Goal: Task Accomplishment & Management: Complete application form

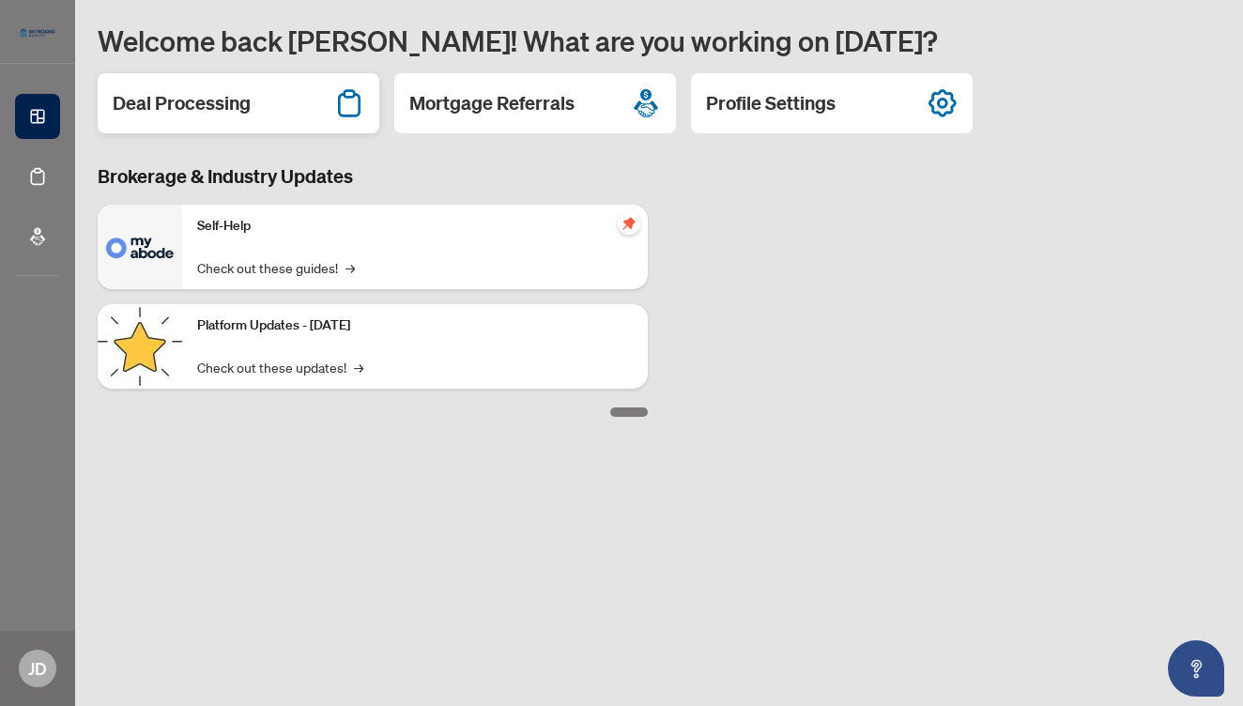
click at [268, 107] on div "Deal Processing" at bounding box center [239, 103] width 282 height 60
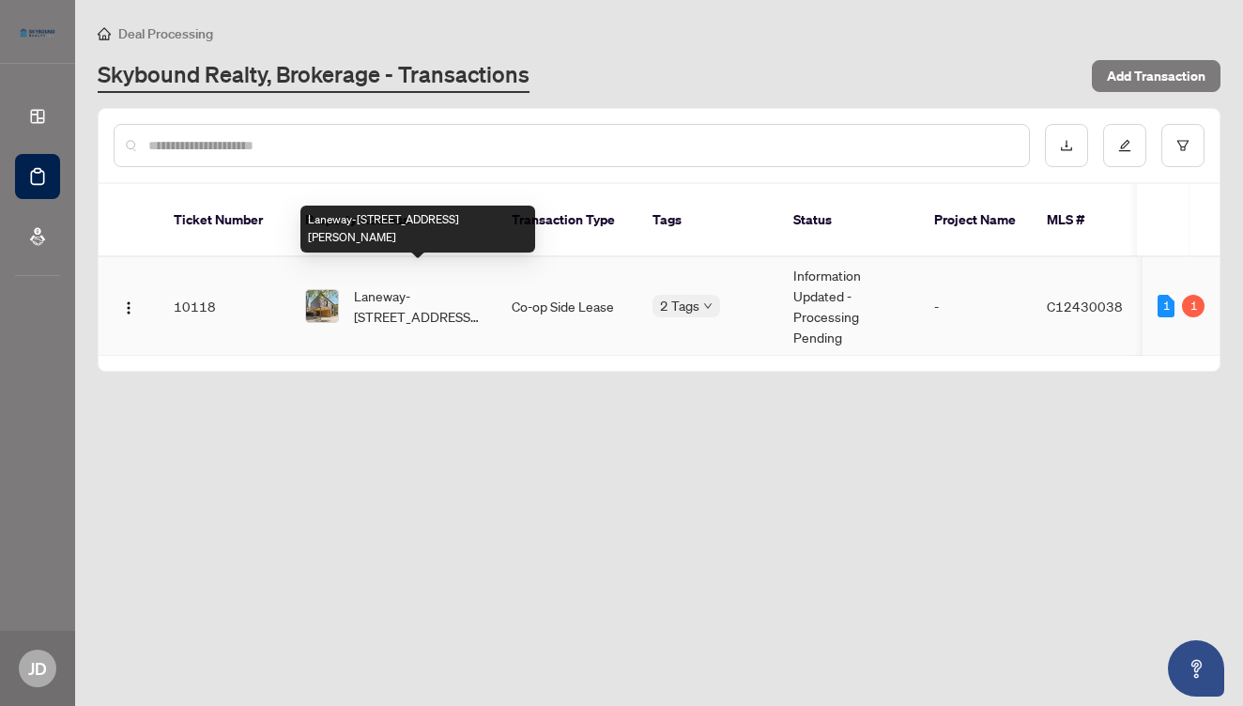
click at [381, 285] on span "Laneway-[STREET_ADDRESS][PERSON_NAME]" at bounding box center [418, 305] width 128 height 41
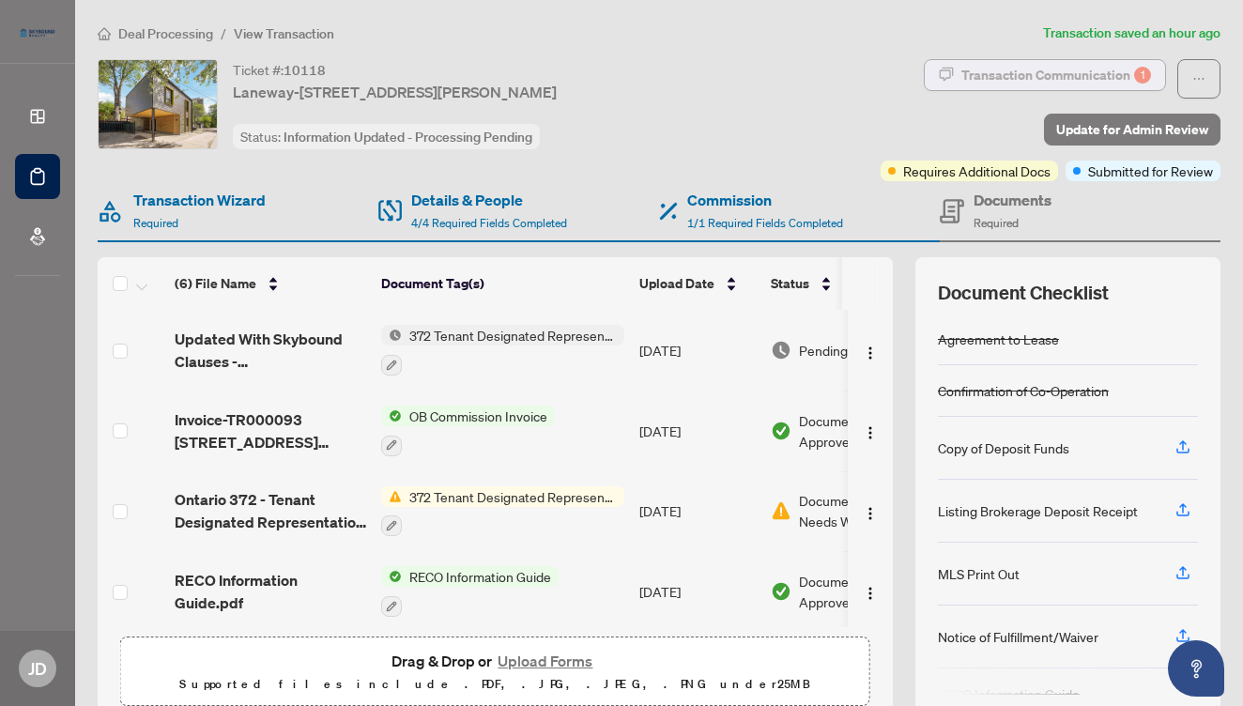
click at [1057, 71] on div "Transaction Communication 1" at bounding box center [1056, 75] width 190 height 30
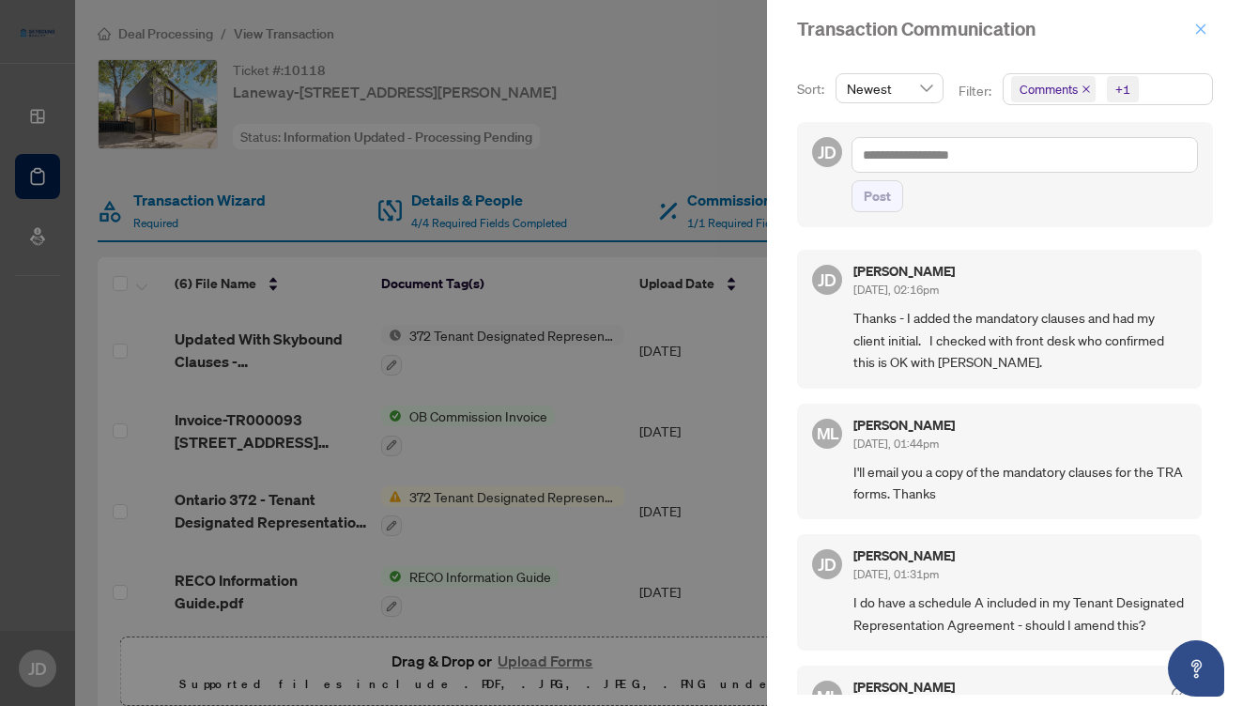
click at [1203, 28] on icon "close" at bounding box center [1201, 28] width 10 height 10
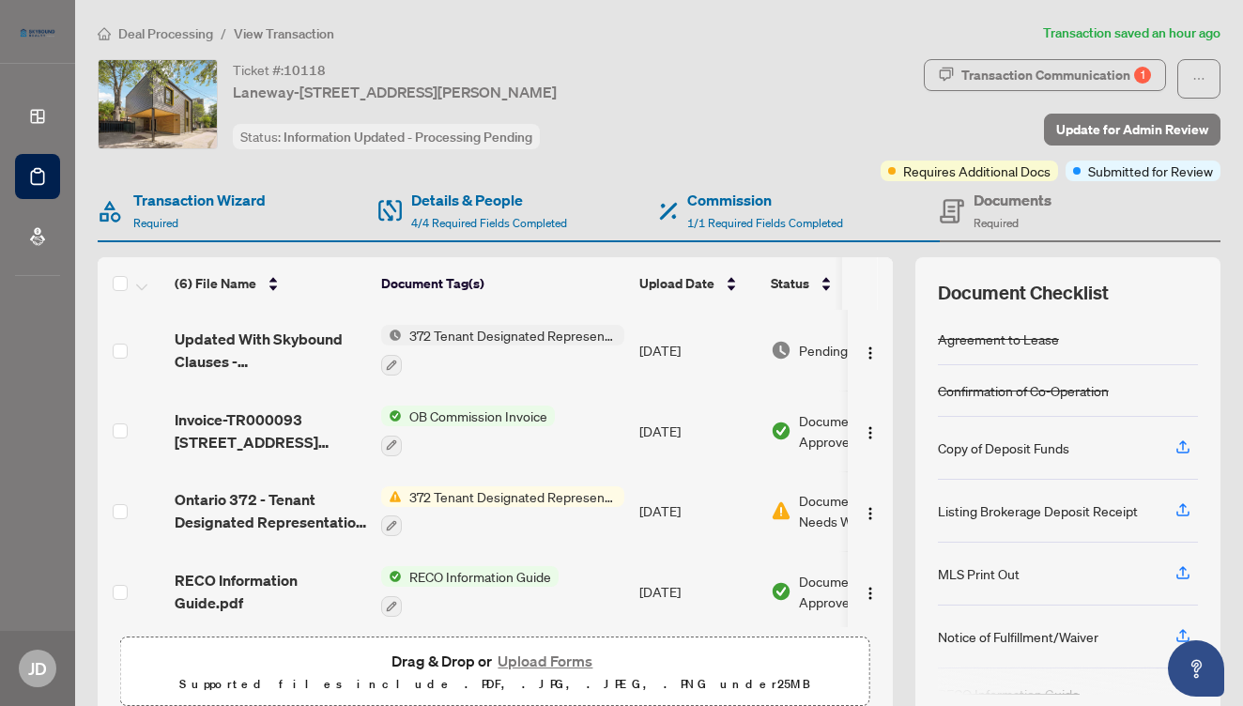
click at [1116, 452] on div "Copy of Deposit Funds" at bounding box center [1068, 448] width 260 height 63
click at [1187, 451] on icon "button" at bounding box center [1182, 446] width 17 height 17
click at [1188, 506] on icon "button" at bounding box center [1182, 509] width 17 height 17
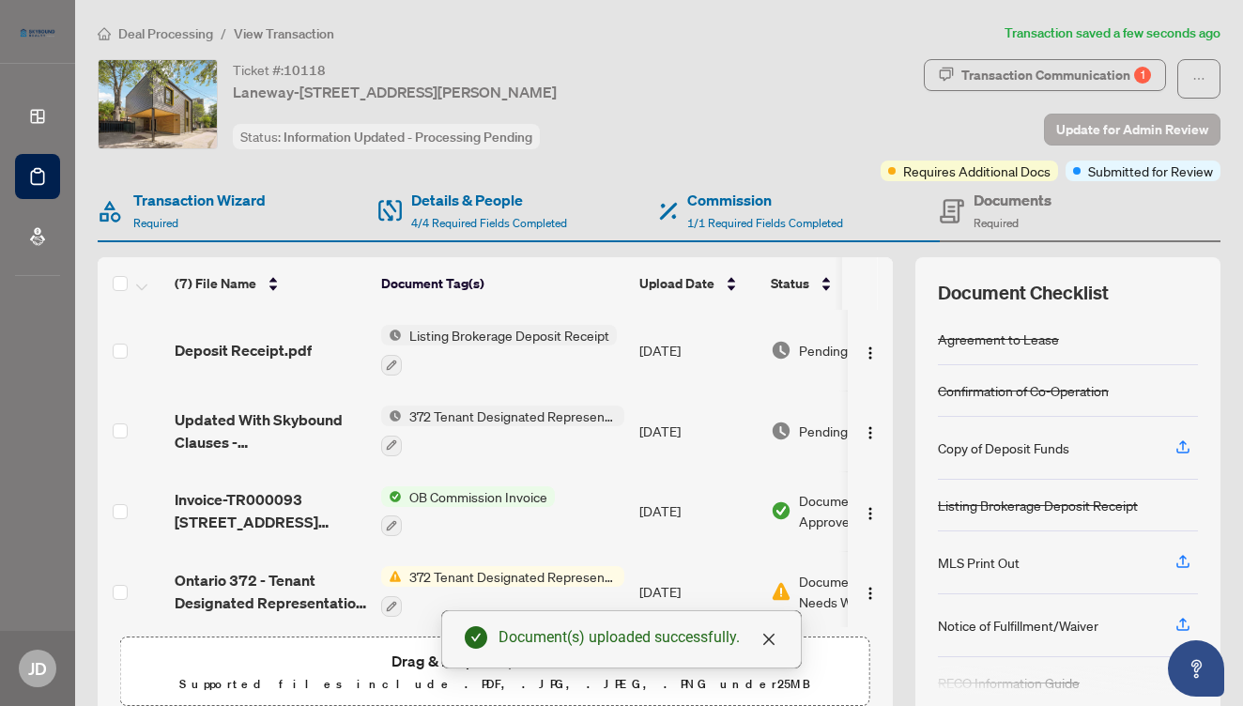
click at [1162, 144] on button "Update for Admin Review" at bounding box center [1132, 130] width 176 height 32
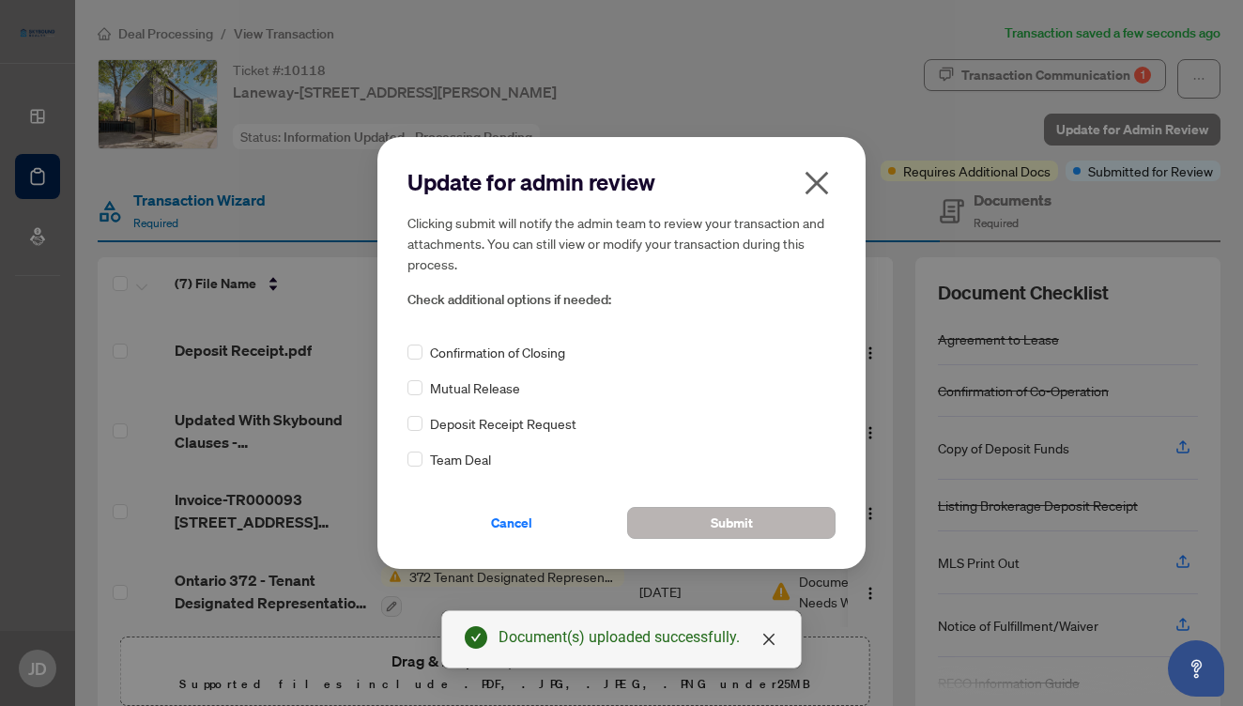
click at [700, 516] on button "Submit" at bounding box center [731, 523] width 208 height 32
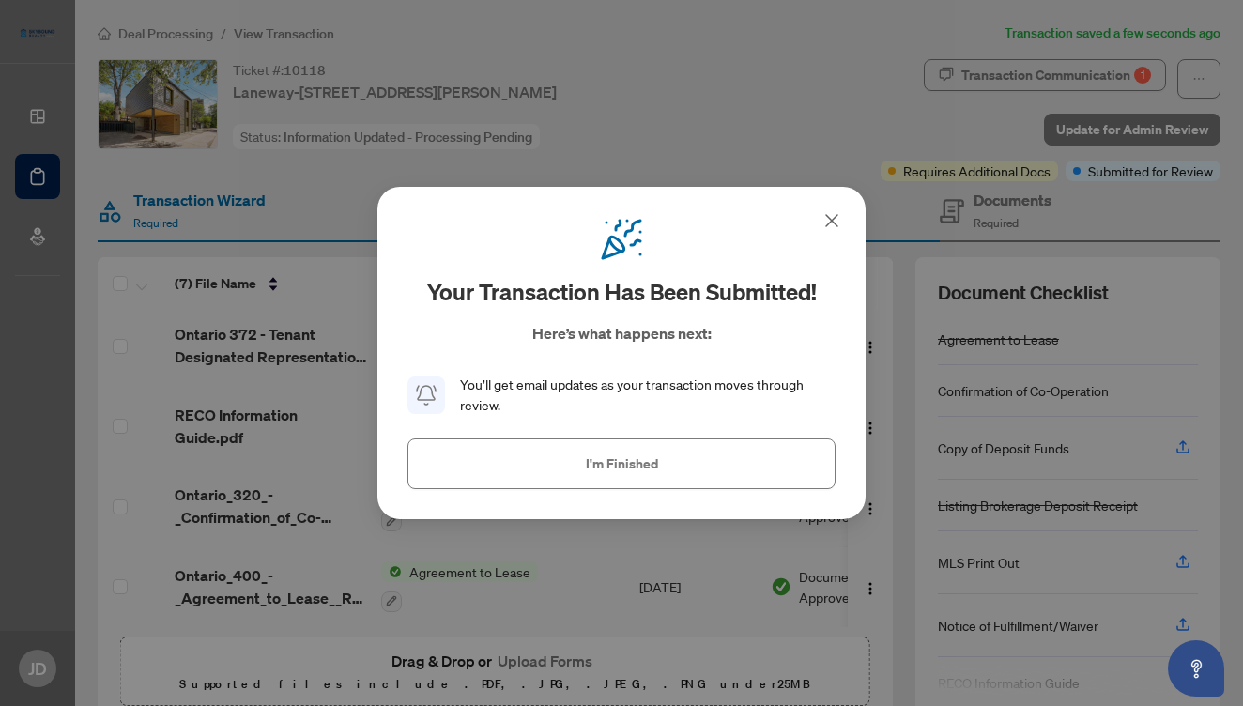
scroll to position [248, 0]
click at [695, 467] on button "I'm Finished" at bounding box center [621, 463] width 428 height 51
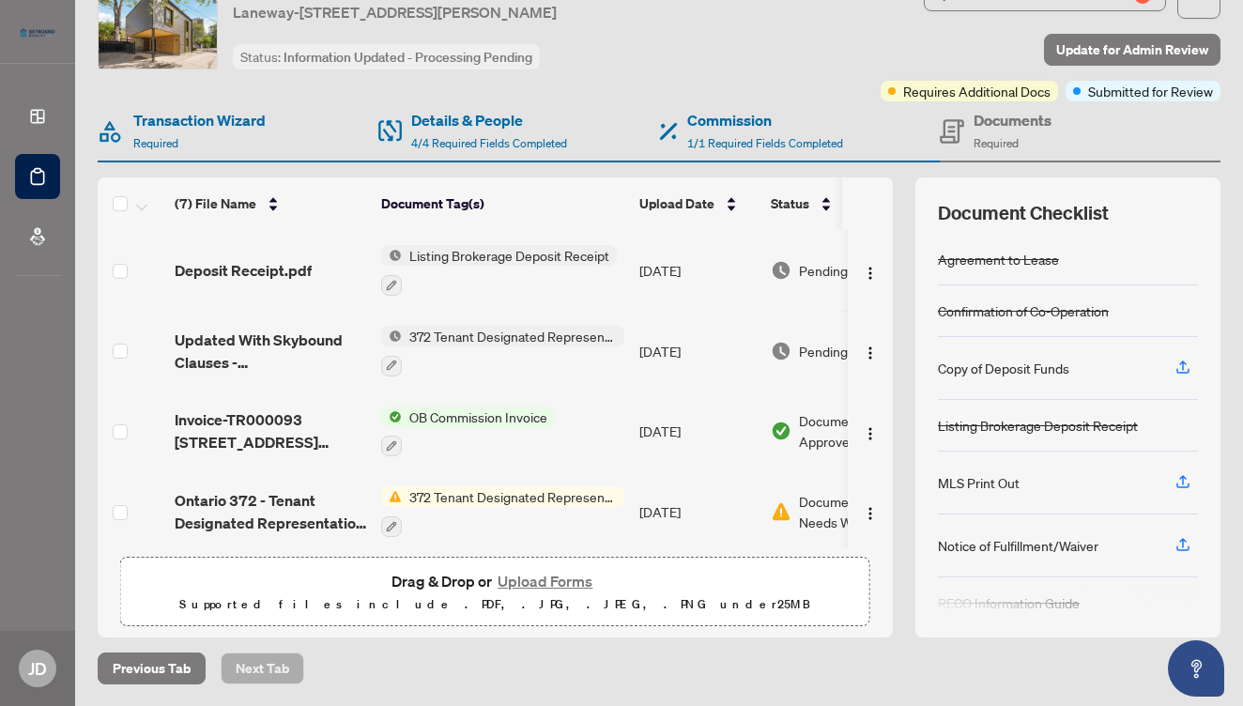
scroll to position [0, 0]
